Goal: Browse casually

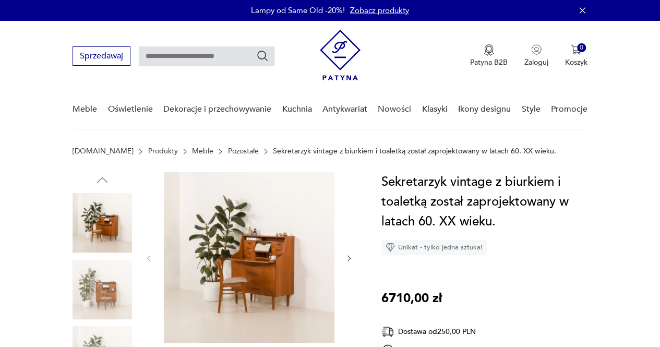
click at [102, 222] on img at bounding box center [102, 222] width 59 height 59
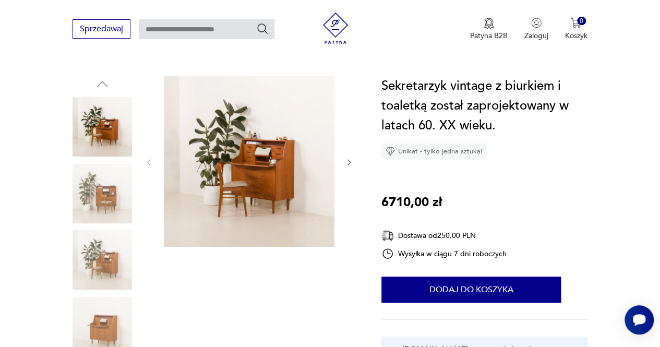
scroll to position [95, 0]
click at [90, 196] on img at bounding box center [102, 193] width 59 height 59
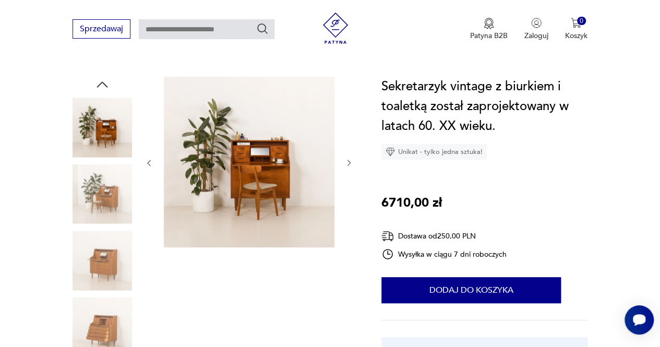
click at [96, 260] on img at bounding box center [102, 260] width 59 height 59
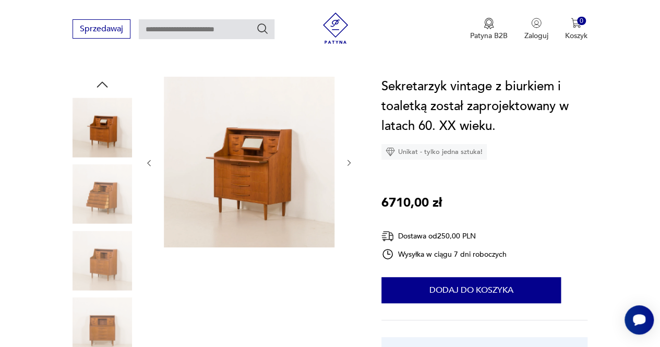
click at [104, 269] on img at bounding box center [102, 260] width 59 height 59
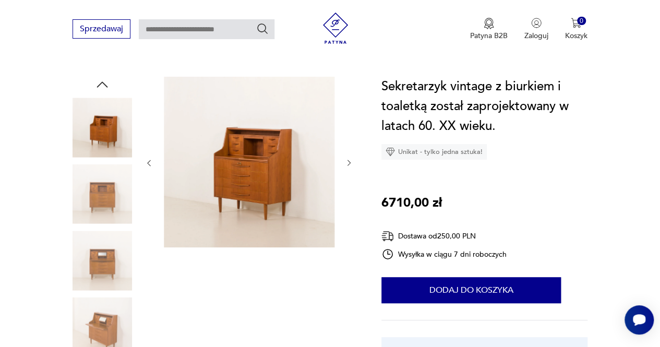
click at [104, 269] on img at bounding box center [102, 260] width 59 height 59
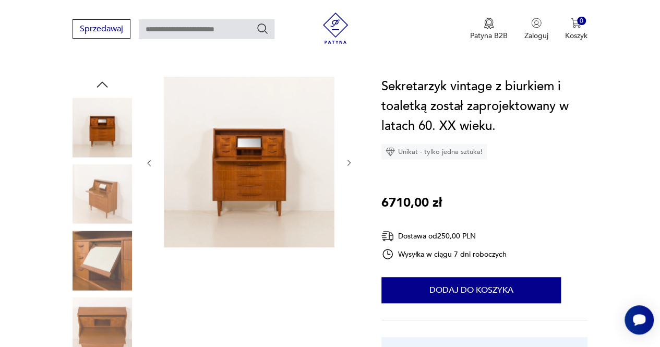
click at [104, 269] on img at bounding box center [102, 260] width 59 height 59
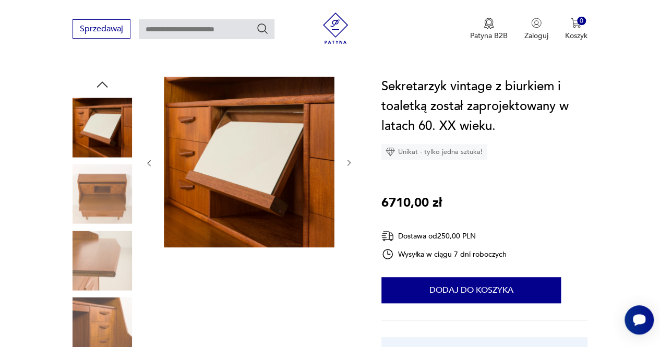
click at [104, 269] on img at bounding box center [102, 260] width 59 height 59
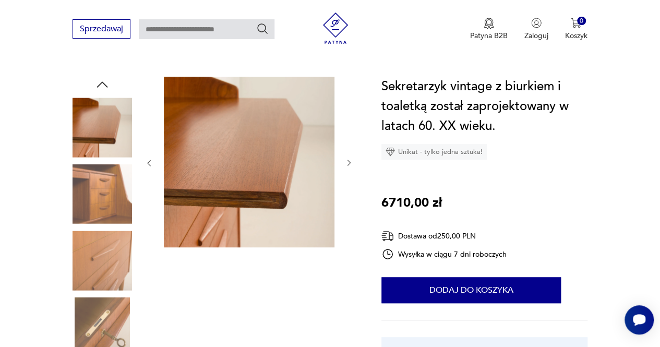
click at [104, 269] on img at bounding box center [102, 260] width 59 height 59
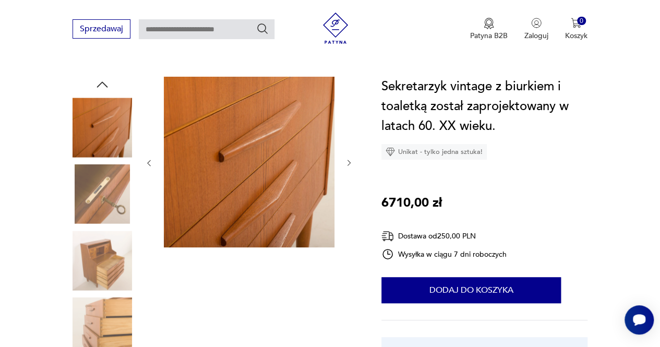
click at [101, 268] on img at bounding box center [102, 260] width 59 height 59
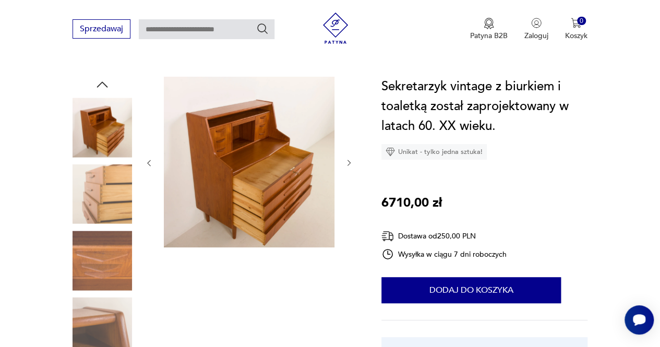
click at [105, 261] on img at bounding box center [102, 260] width 59 height 59
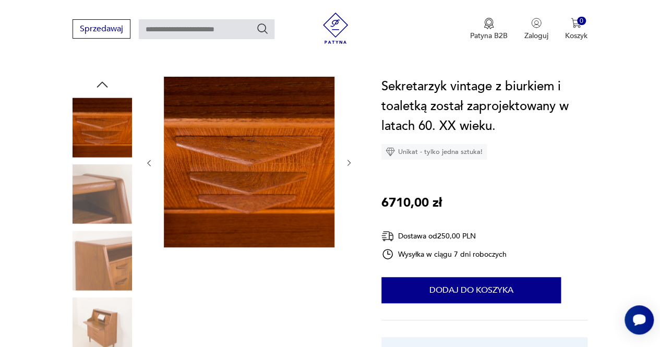
click at [108, 252] on img at bounding box center [102, 260] width 59 height 59
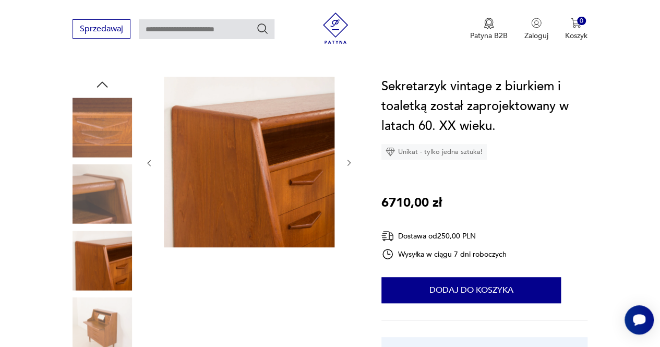
click at [109, 320] on img at bounding box center [102, 326] width 59 height 59
